Goal: Transaction & Acquisition: Purchase product/service

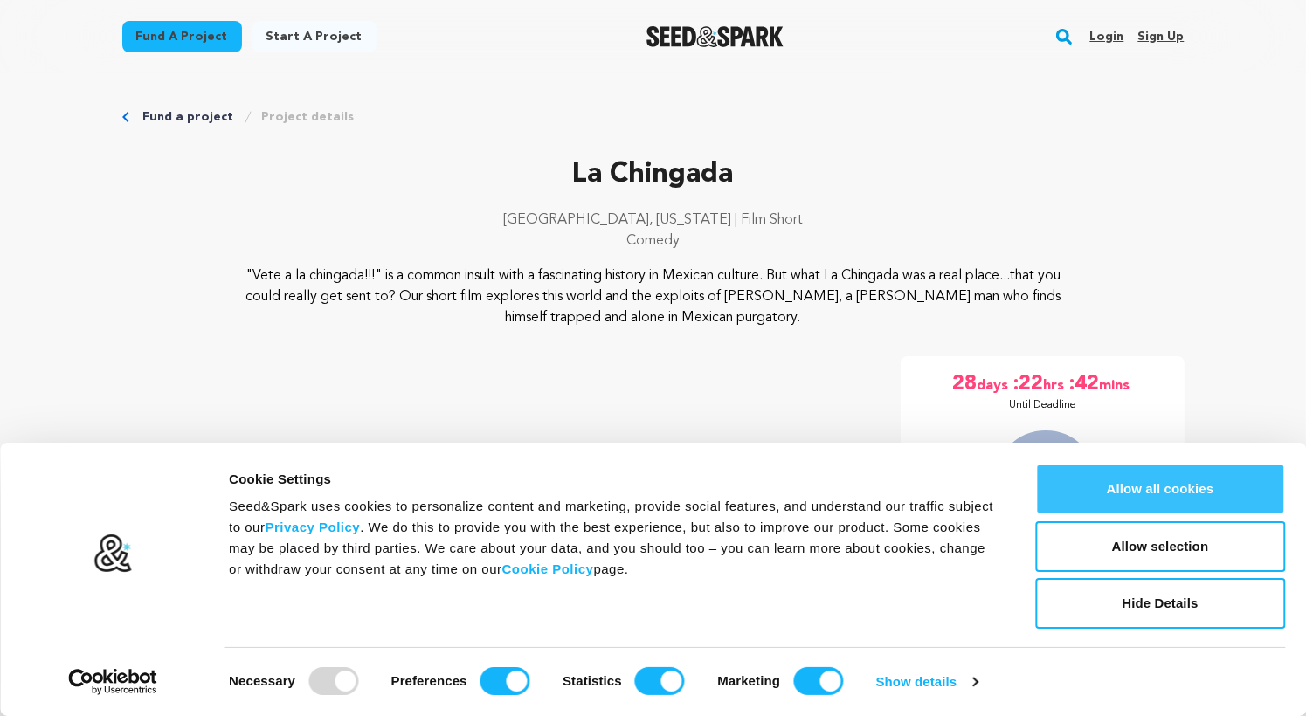
click at [1133, 499] on button "Allow all cookies" at bounding box center [1160, 489] width 250 height 51
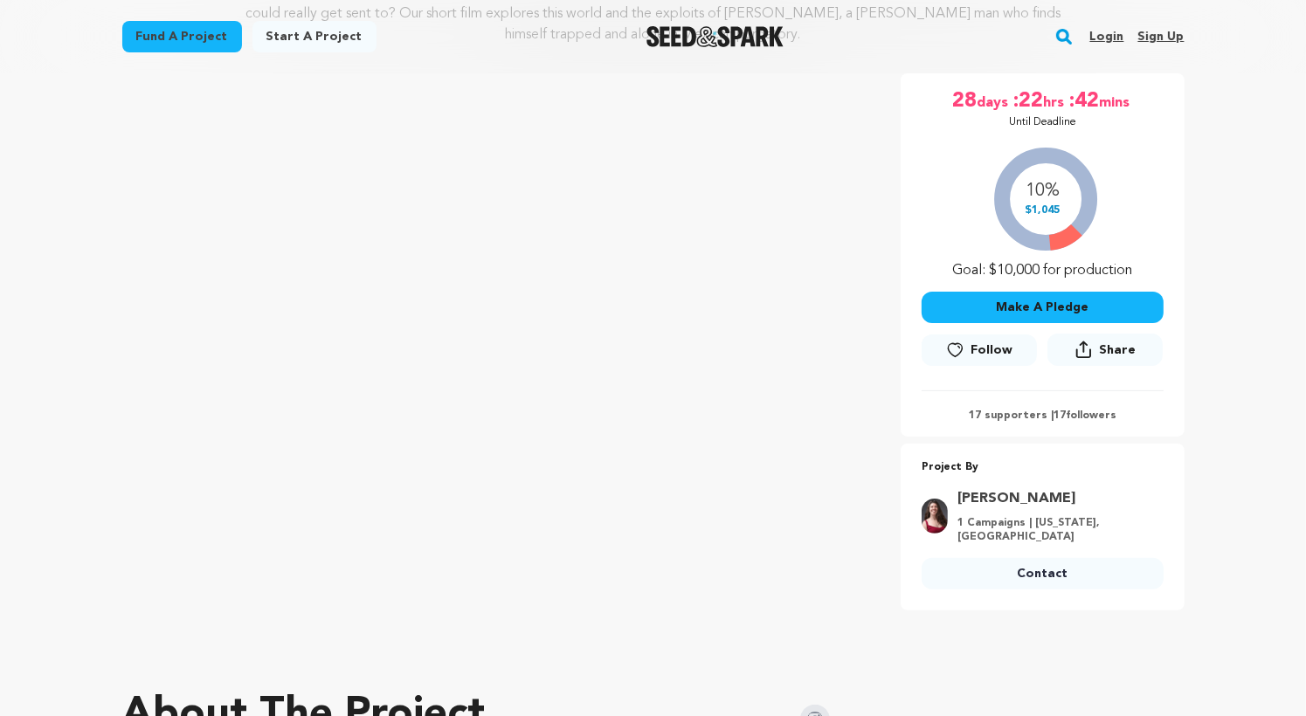
scroll to position [255, 0]
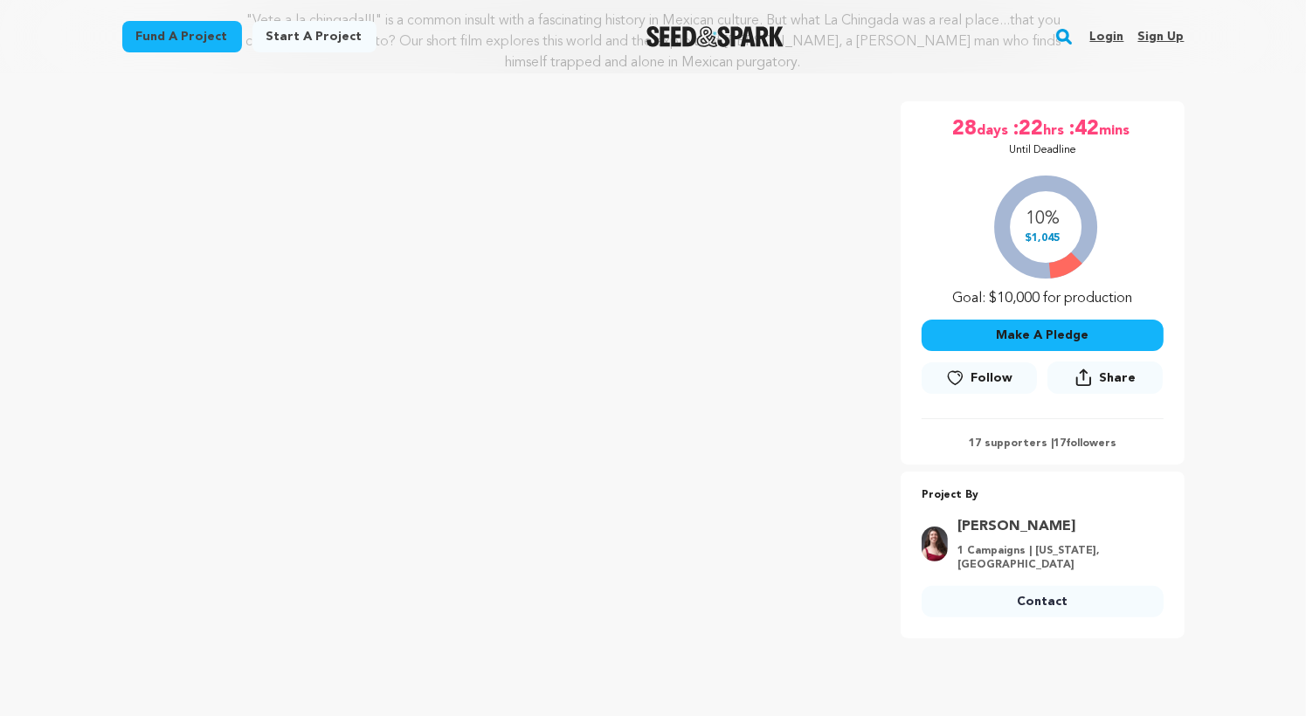
click at [1015, 327] on button "Make A Pledge" at bounding box center [1042, 335] width 242 height 31
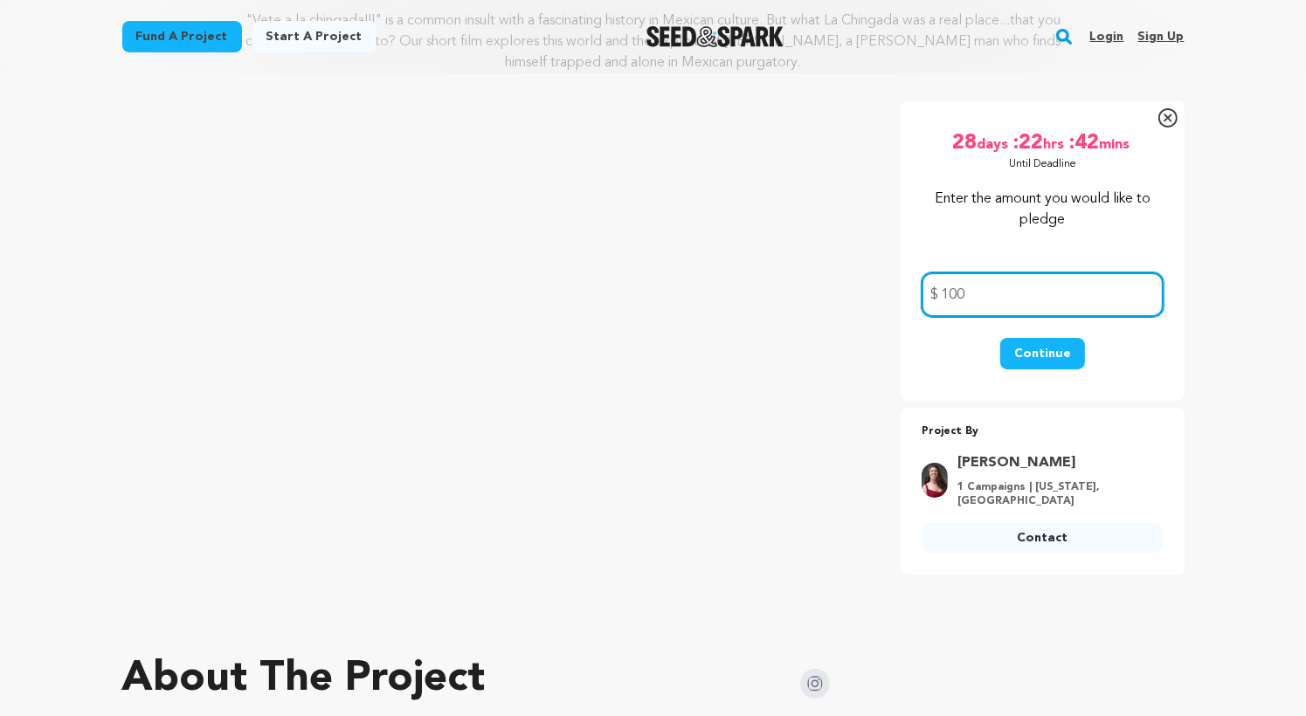
type input "100"
click at [1046, 347] on button "Continue" at bounding box center [1042, 353] width 85 height 31
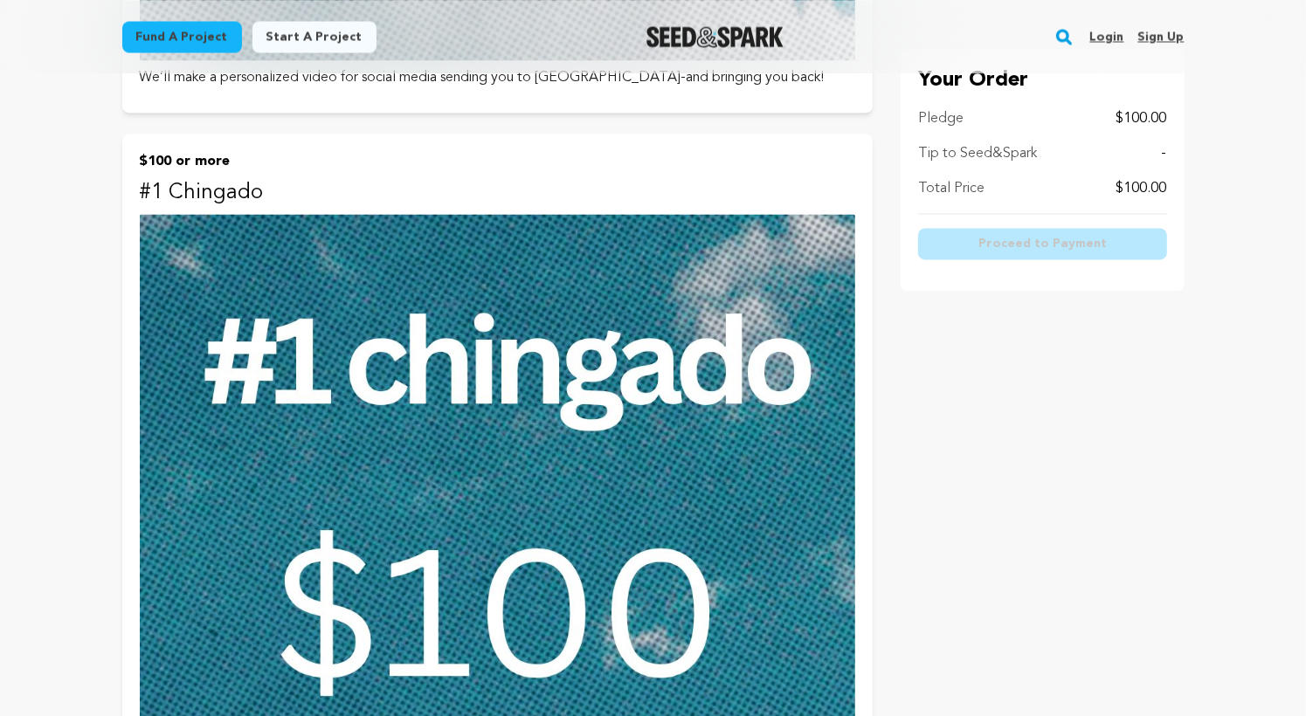
scroll to position [3664, 0]
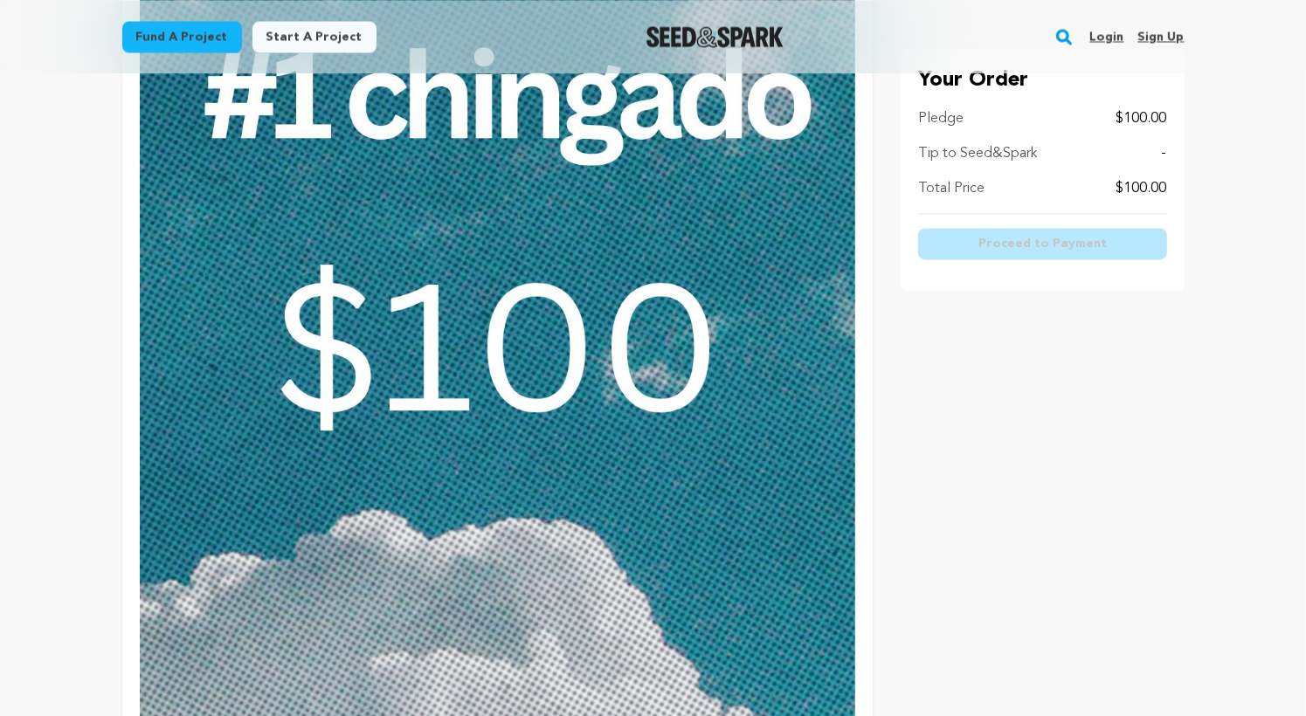
click at [522, 544] on img at bounding box center [497, 395] width 715 height 894
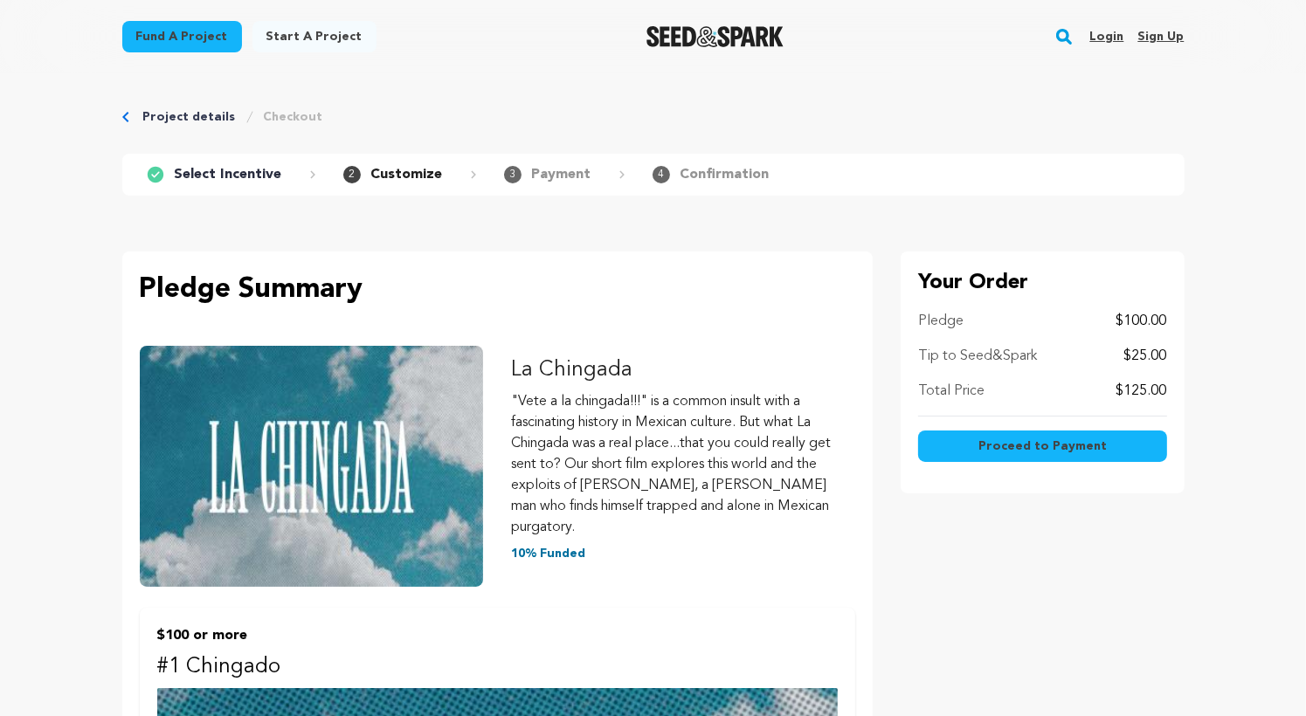
click at [1026, 440] on span "Proceed to Payment" at bounding box center [1042, 445] width 128 height 17
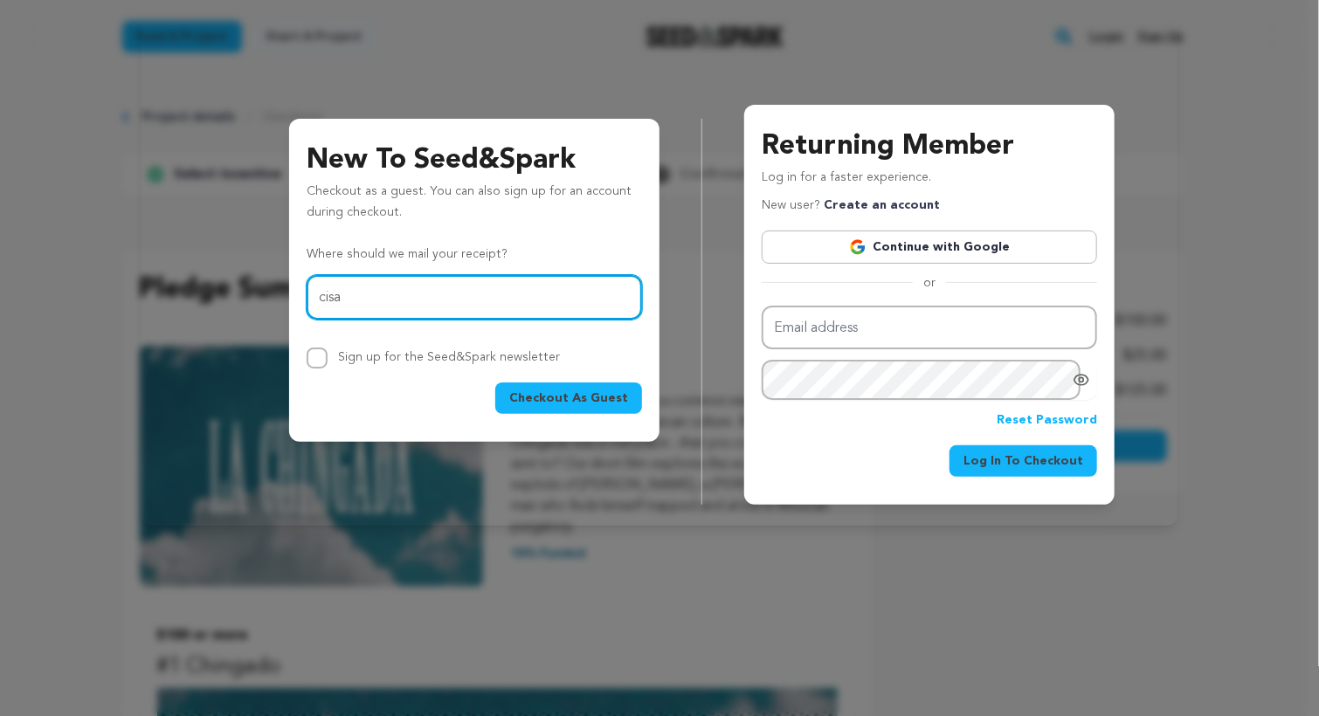
type input "[EMAIL_ADDRESS][DOMAIN_NAME]"
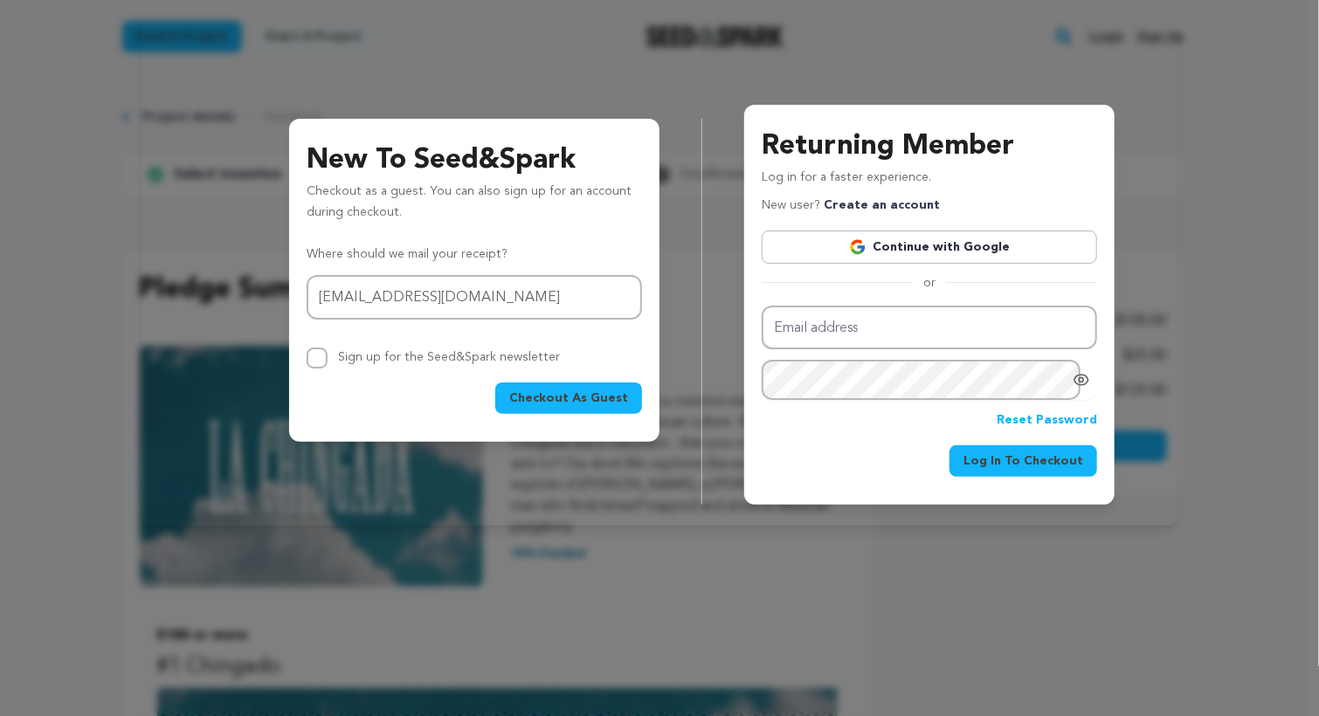
click at [573, 390] on span "Checkout As Guest" at bounding box center [568, 397] width 119 height 17
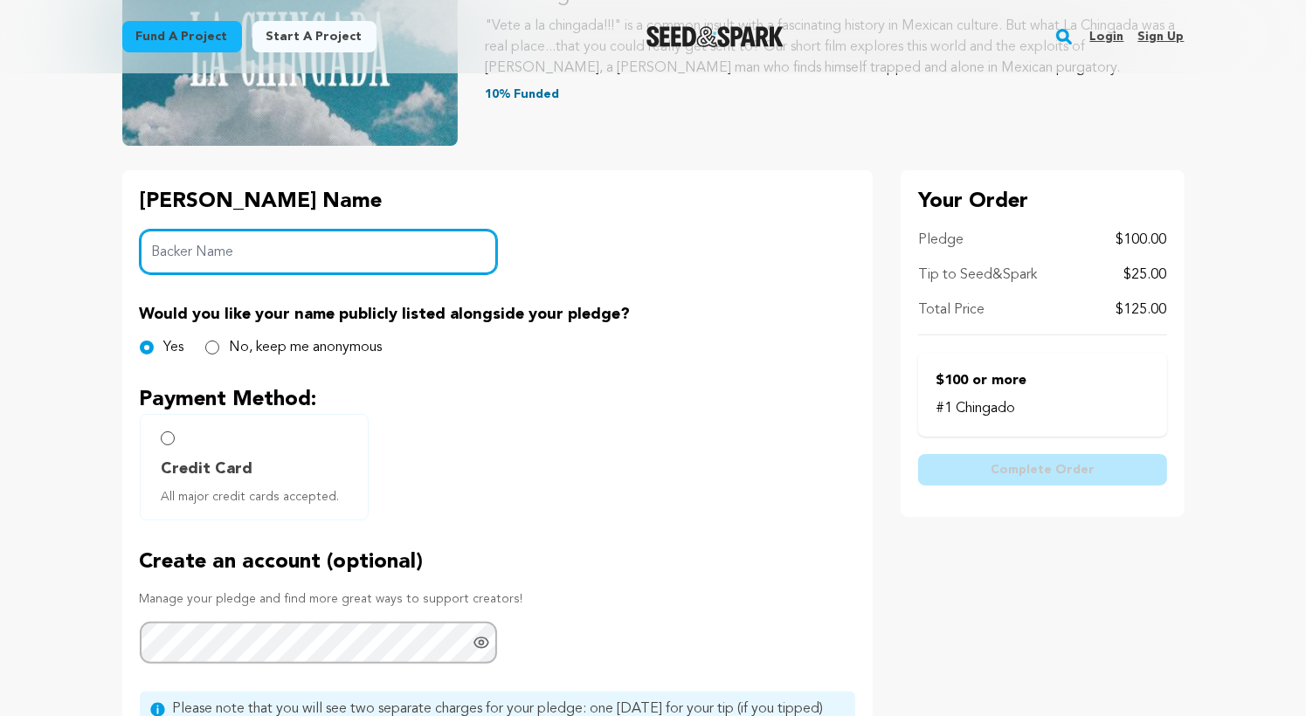
scroll to position [276, 0]
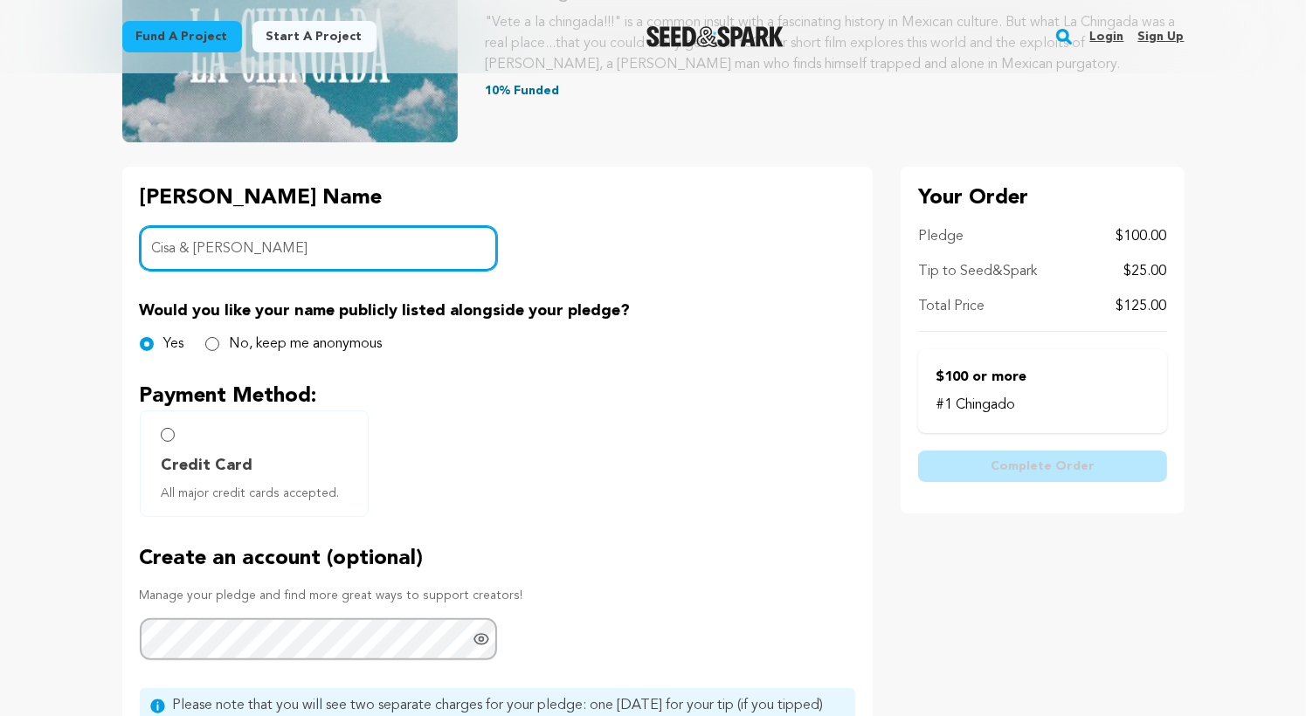
type input "Cisa & Bert"
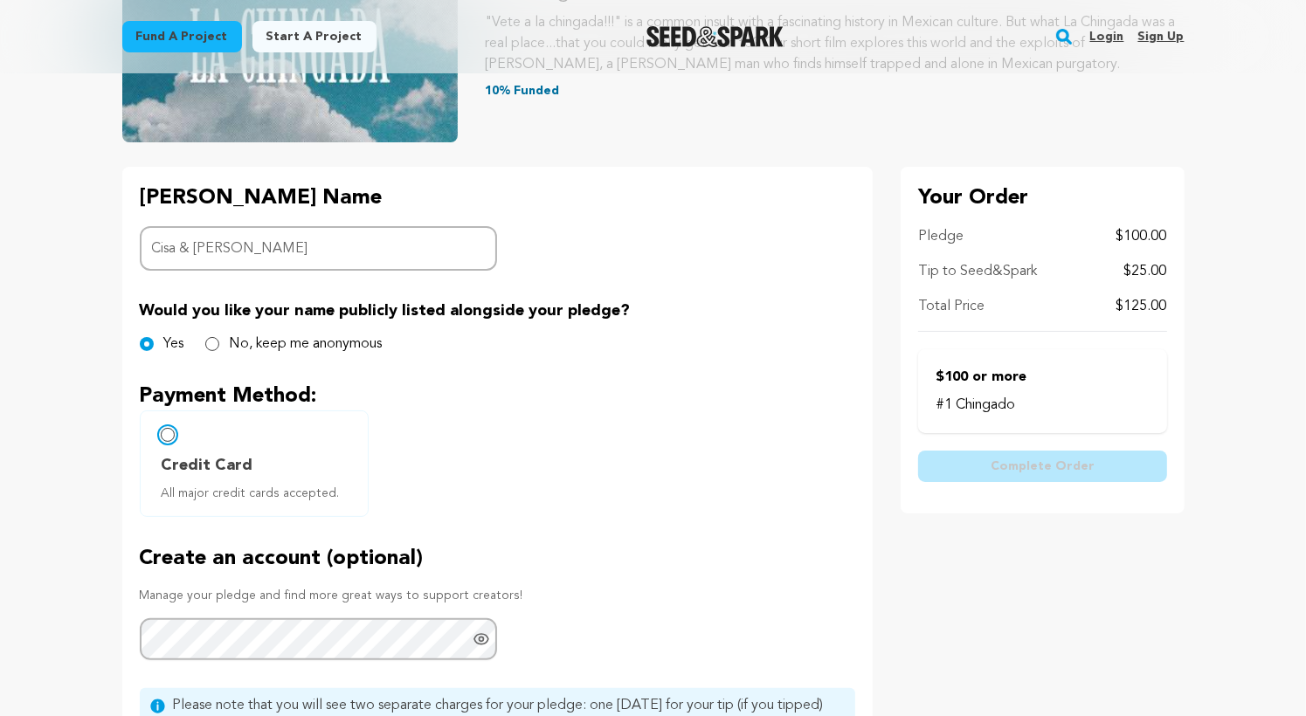
click at [170, 434] on input "Credit Card All major credit cards accepted." at bounding box center [168, 435] width 14 height 14
radio input "false"
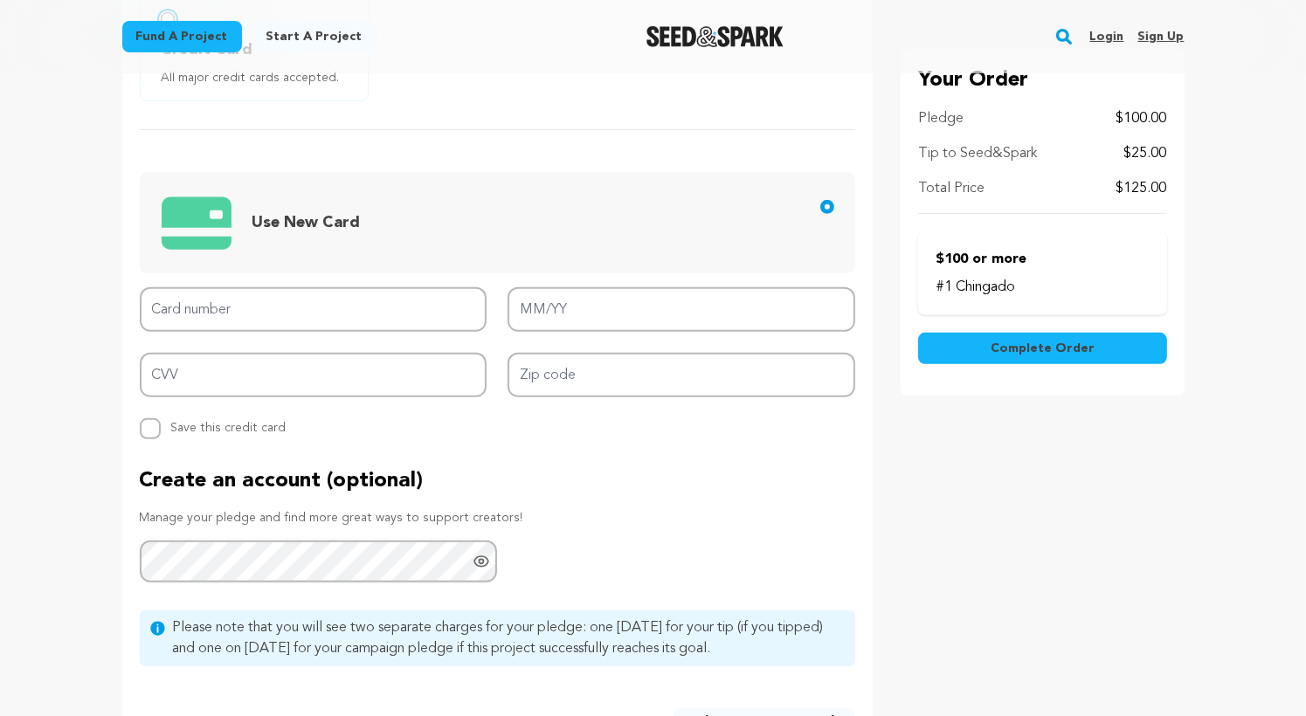
scroll to position [694, 0]
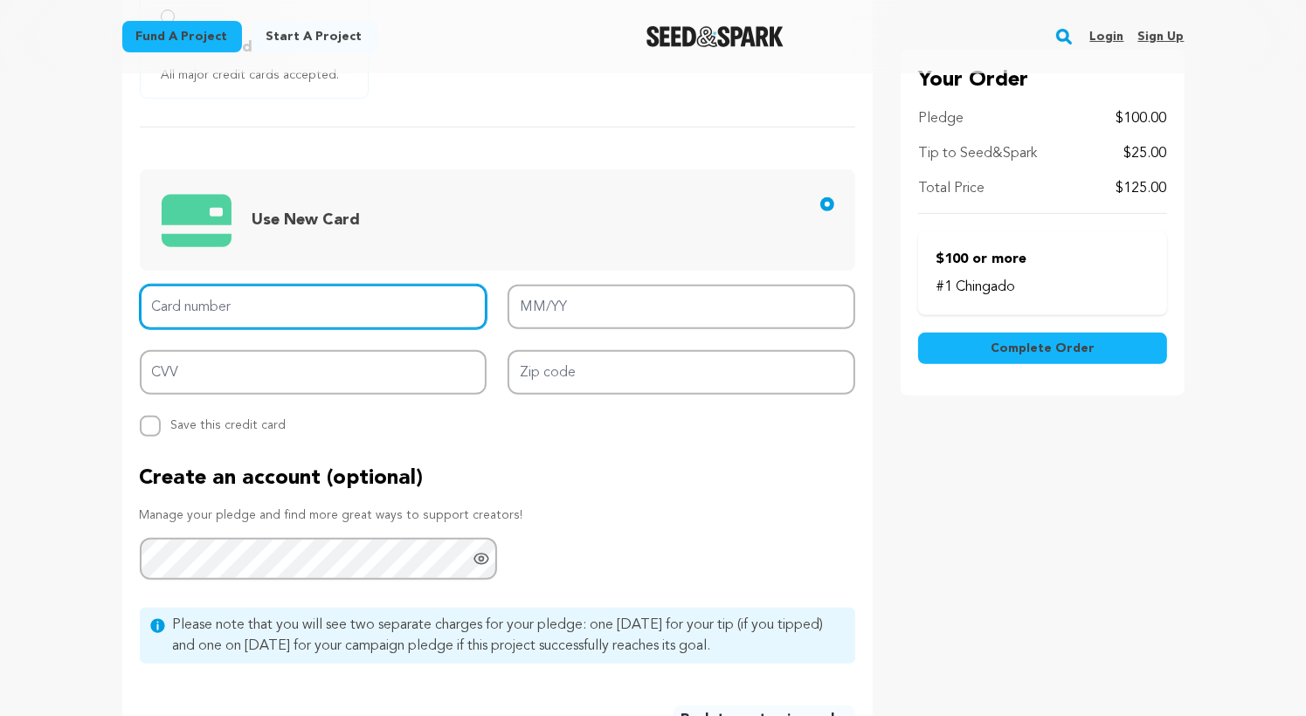
click at [231, 302] on input "Card number" at bounding box center [314, 307] width 348 height 45
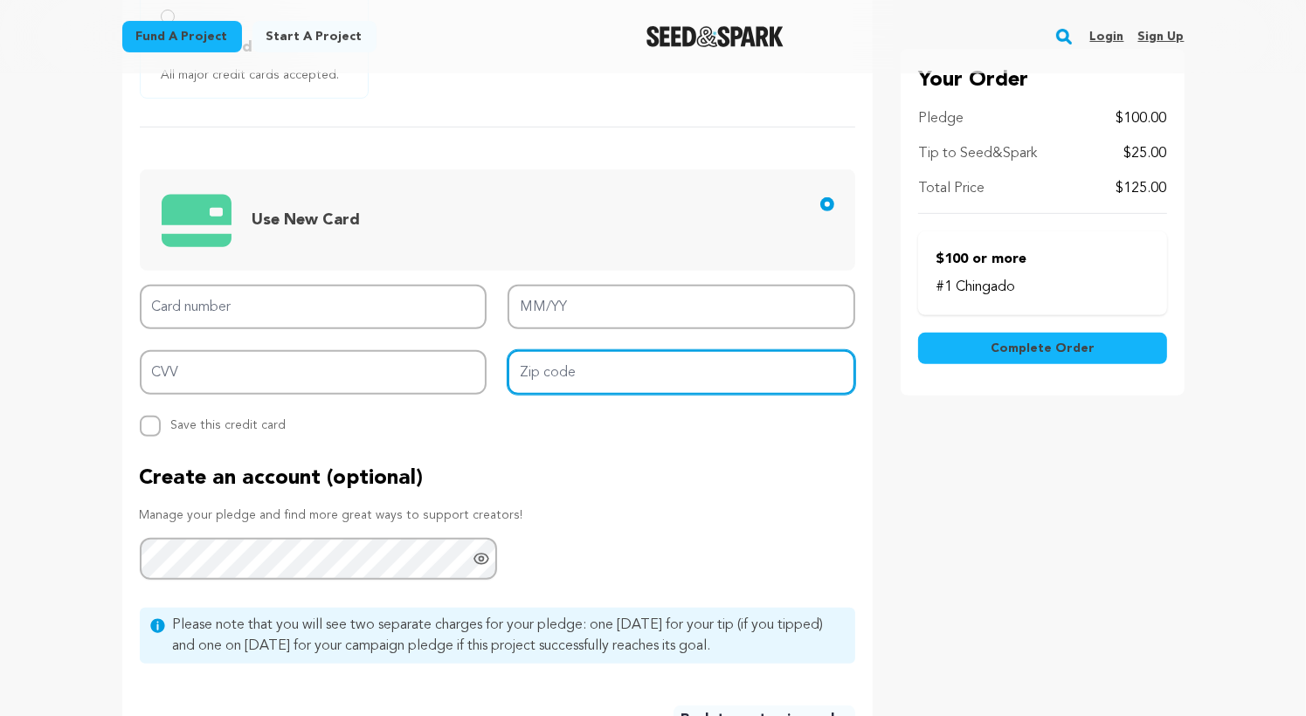
type input "79912"
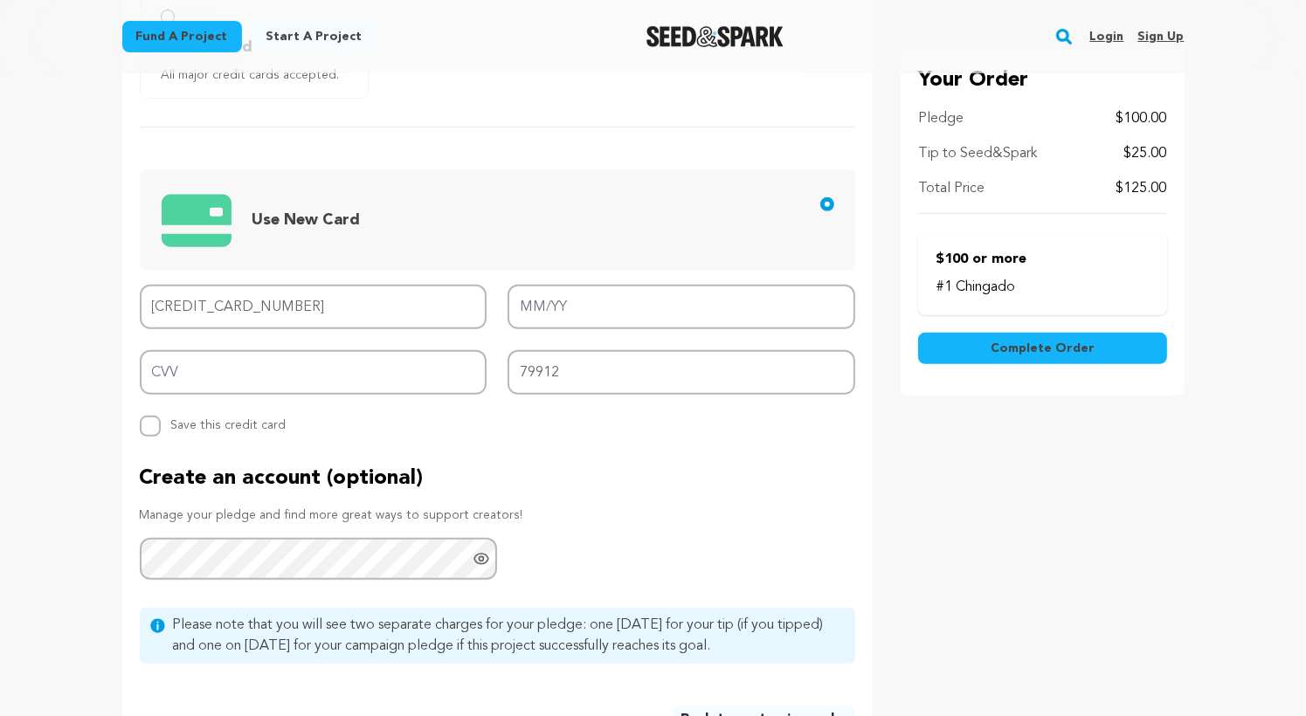
type input "4147 2025 9394 4703"
type input "03/28"
type input "221"
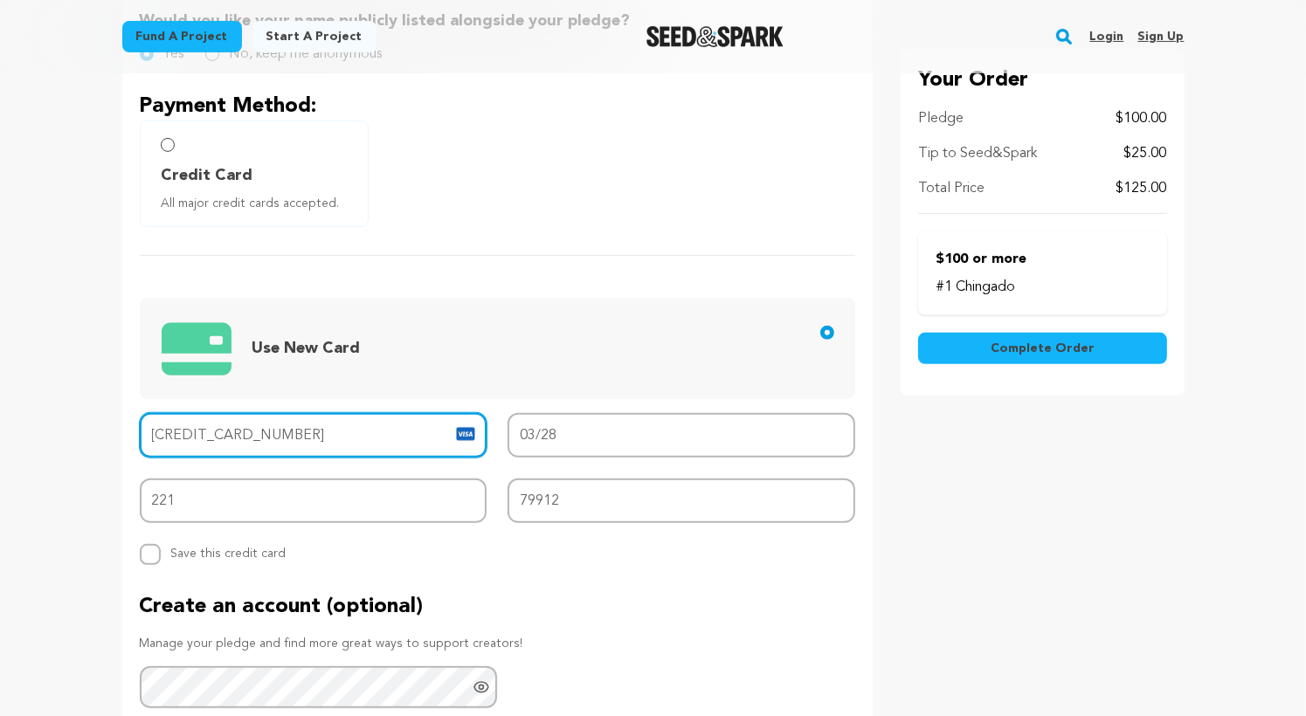
scroll to position [563, 0]
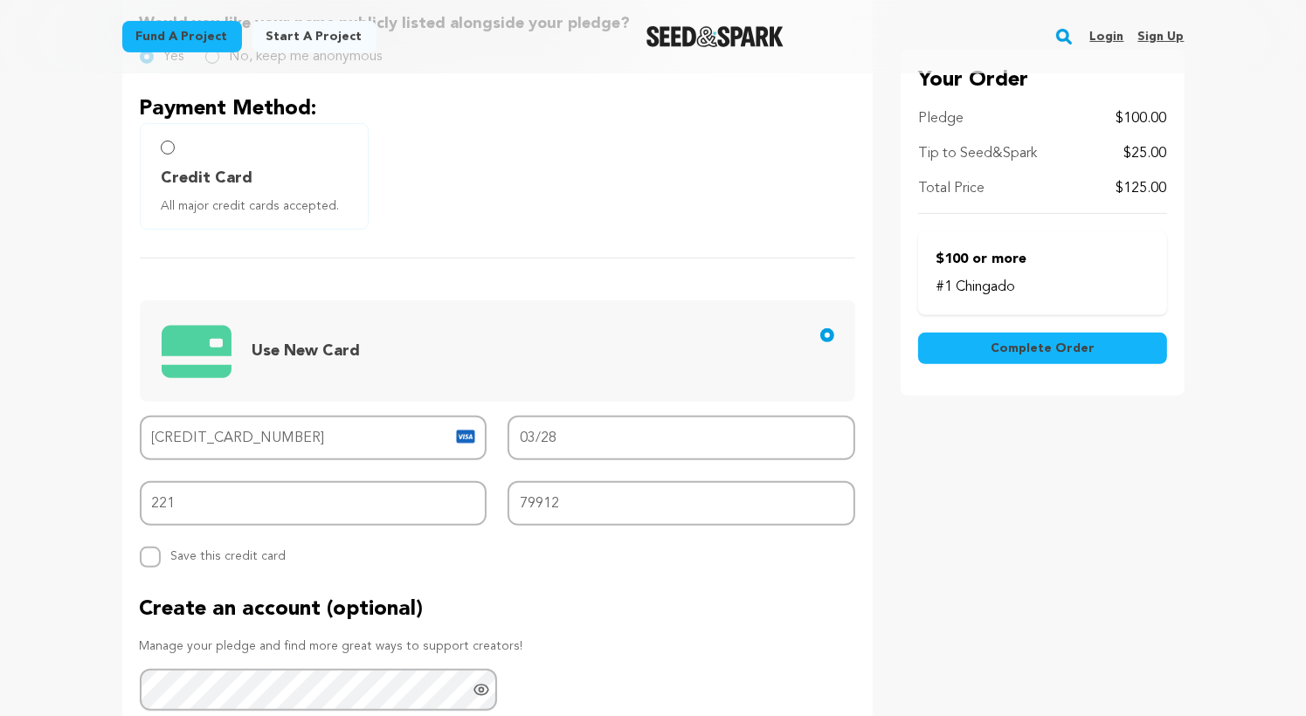
click at [1030, 343] on span "Complete Order" at bounding box center [1042, 348] width 104 height 17
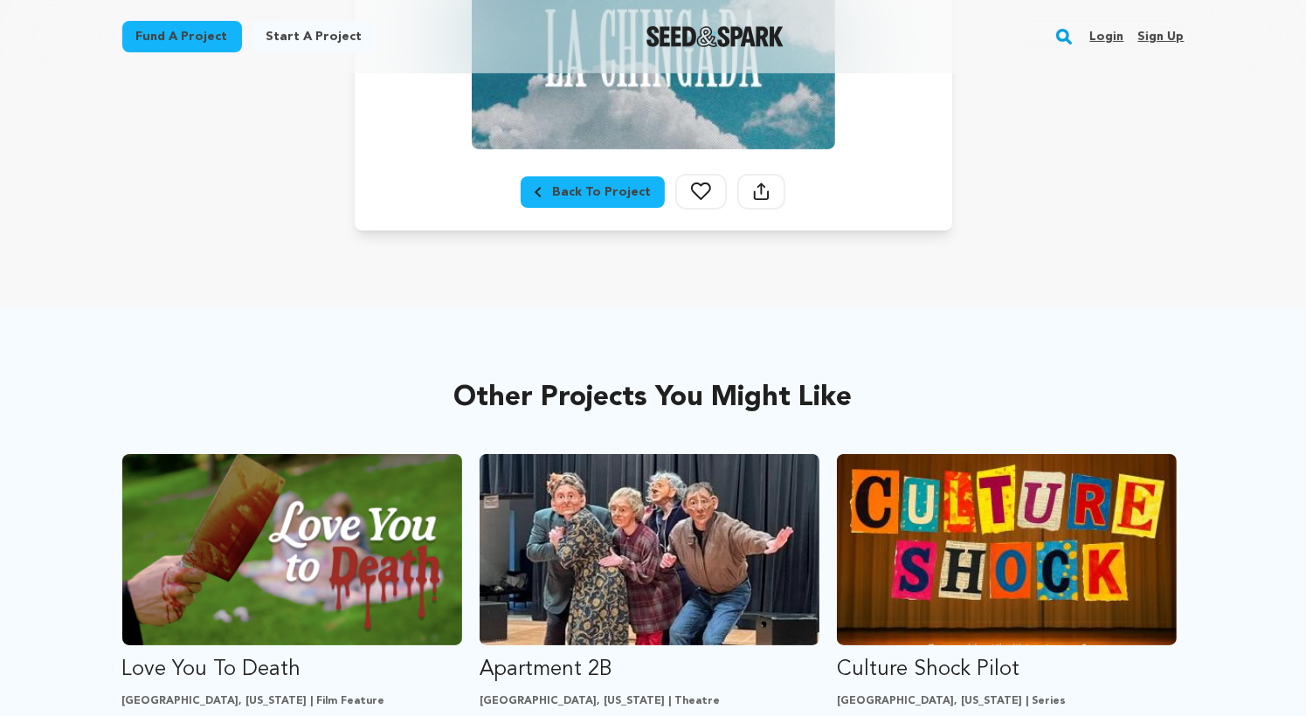
scroll to position [527, 0]
